Goal: Task Accomplishment & Management: Use online tool/utility

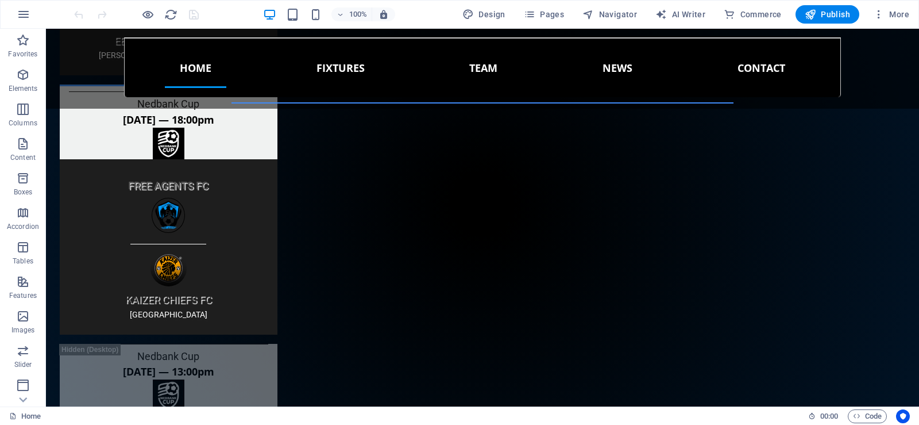
scroll to position [2668, 0]
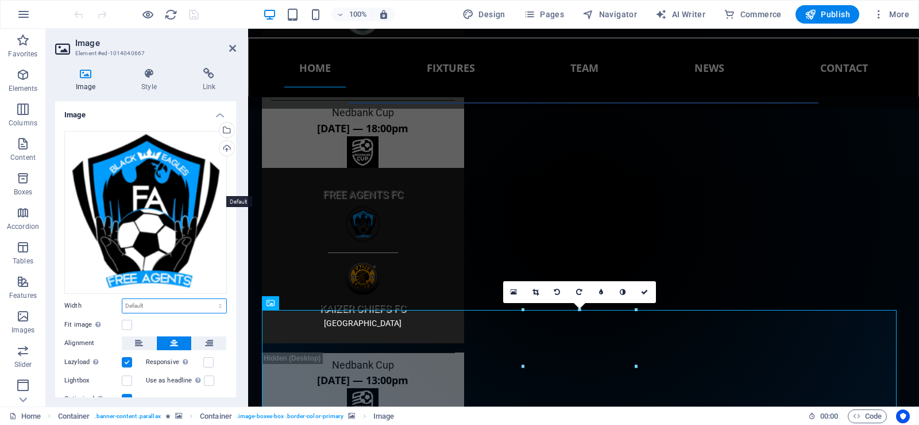
click at [156, 299] on select "Default auto px rem % em vh vw" at bounding box center [174, 306] width 104 height 14
select select "px"
click at [210, 299] on select "Default auto px rem % em vh vw" at bounding box center [174, 306] width 104 height 14
click at [129, 299] on input "196" at bounding box center [174, 306] width 104 height 14
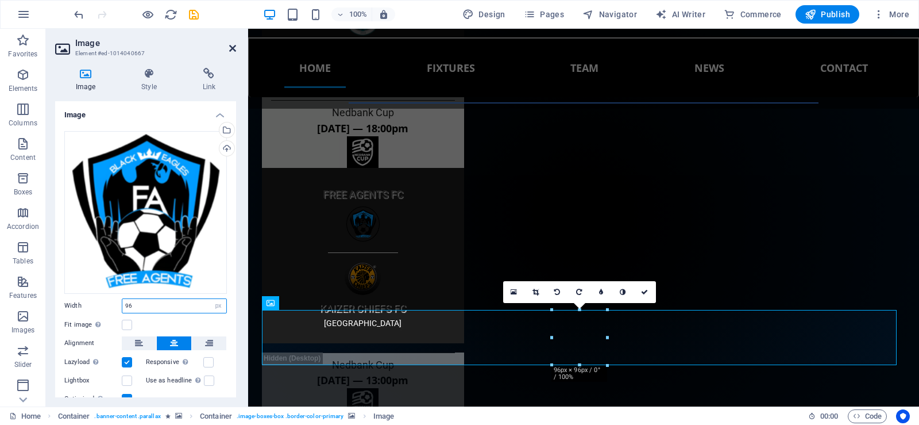
type input "96"
click at [233, 47] on icon at bounding box center [232, 48] width 7 height 9
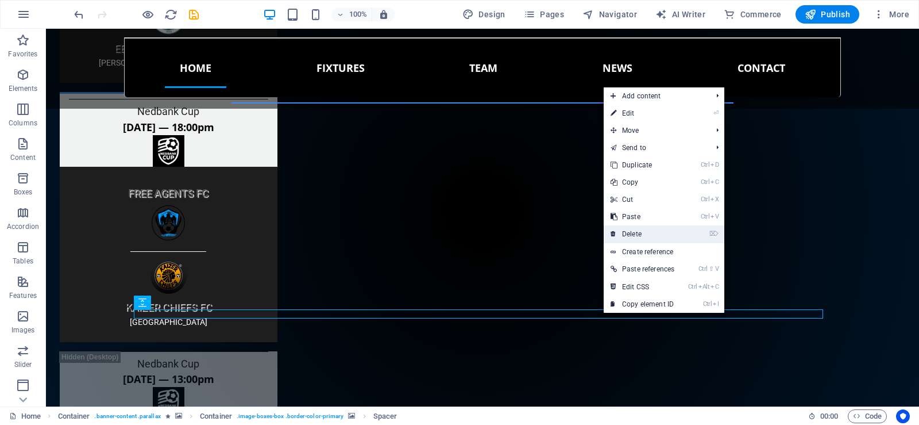
click at [630, 235] on link "⌦ Delete" at bounding box center [643, 233] width 78 height 17
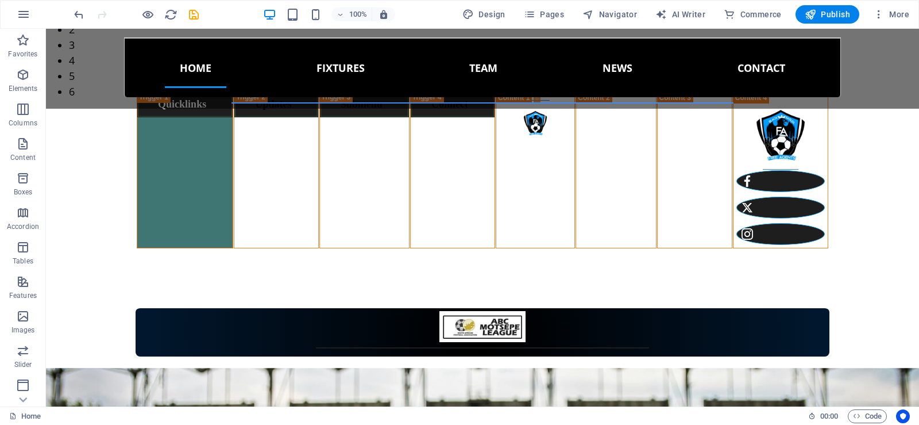
scroll to position [565, 0]
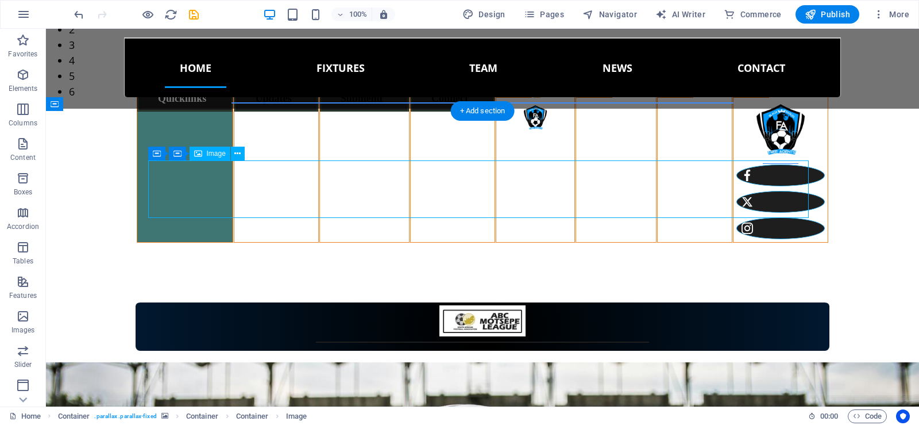
select select "px"
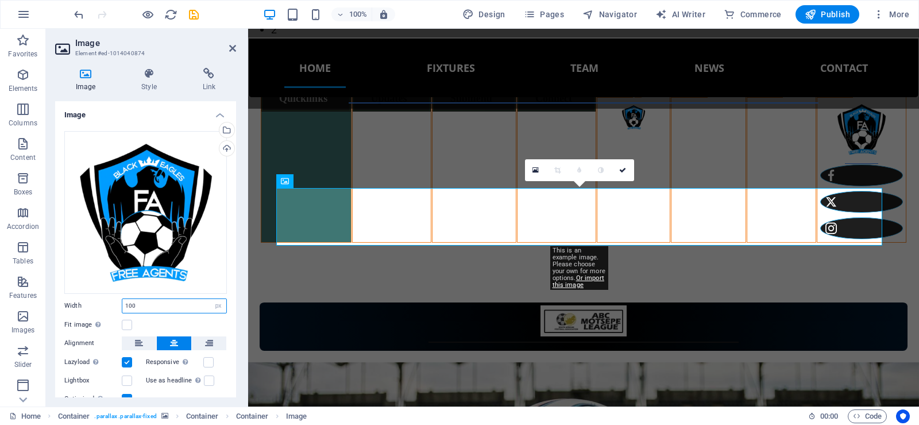
drag, startPoint x: 137, startPoint y: 188, endPoint x: 92, endPoint y: 188, distance: 45.4
click at [92, 298] on div "Width 100 Default auto px rem % em vh vw" at bounding box center [145, 305] width 163 height 15
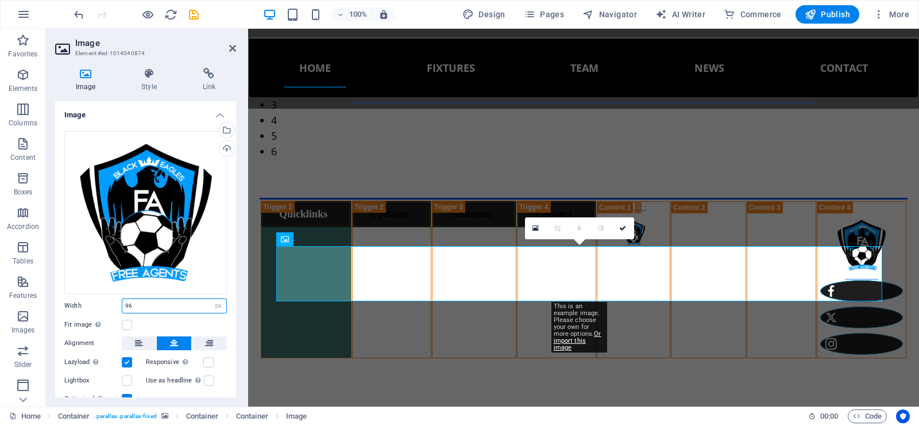
scroll to position [507, 0]
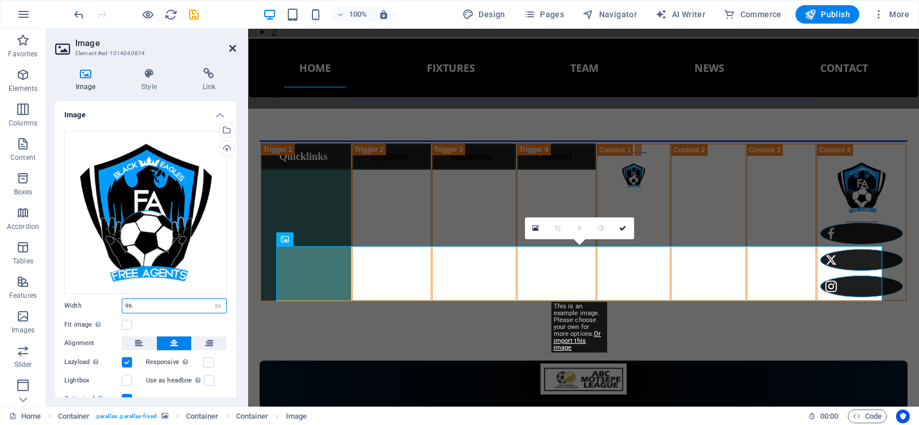
type input "96"
click at [233, 49] on icon at bounding box center [232, 48] width 7 height 9
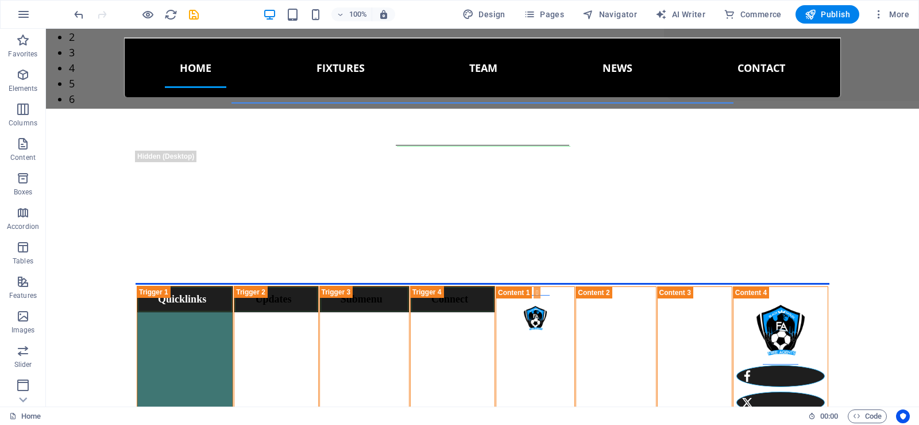
scroll to position [383, 0]
